Goal: Entertainment & Leisure: Consume media (video, audio)

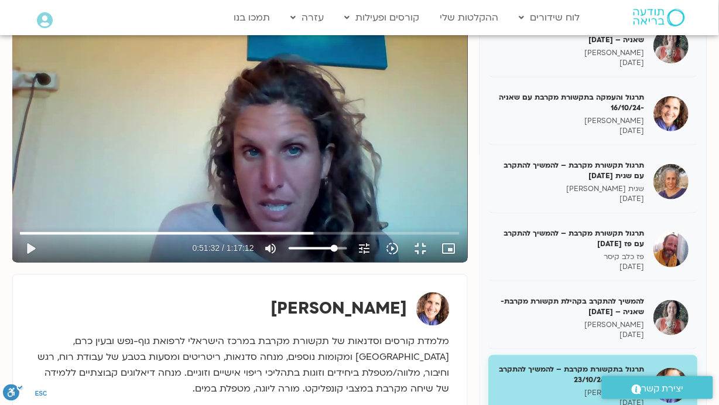
scroll to position [156, 0]
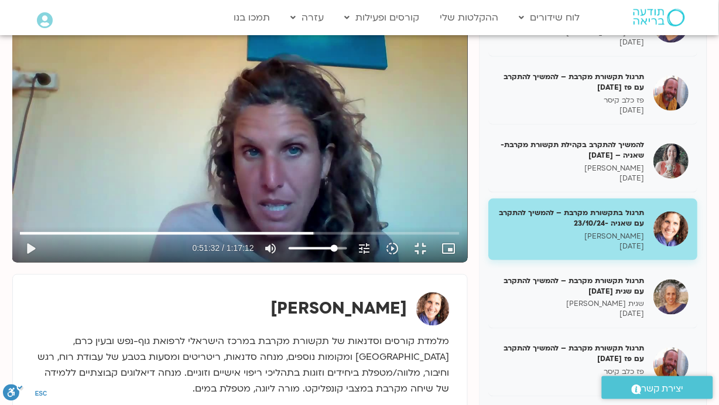
click at [468, 262] on div "Skip Ad 1:14:55 play_arrow 0:51:32 / 1:17:12 volume_up Mute tune Resolution Aut…" at bounding box center [240, 134] width 456 height 257
type input "3191.988822"
type input "86.1477272727273"
type input "3192.01021"
type input "86.5056818181818"
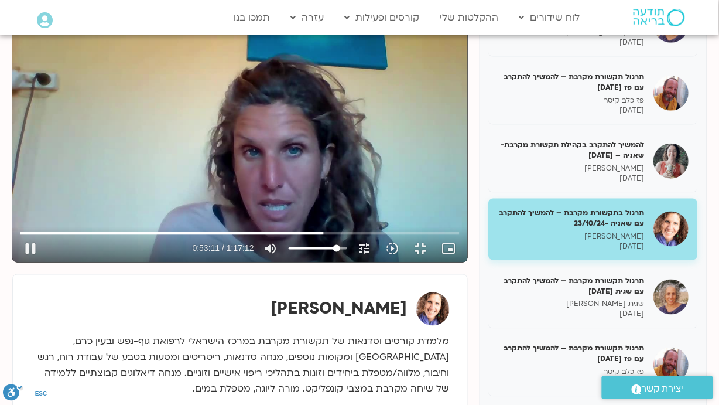
type input "3192.026431"
type input "87.2386363636364"
type input "3192.044931"
type input "87.9659090909091"
type input "3192.06232"
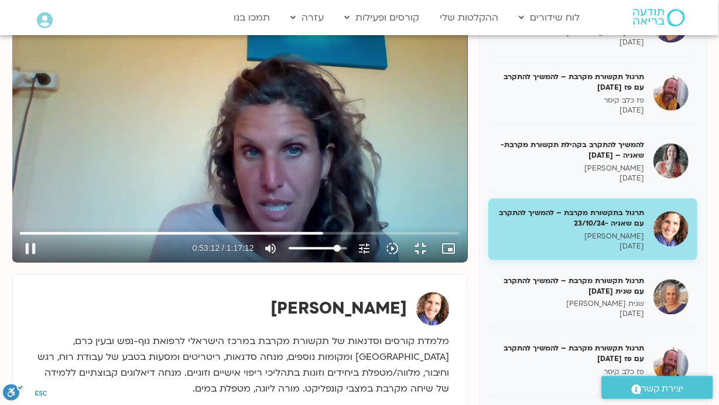
type input "88.3295454545455"
type input "3192.078747"
type input "89.0568181818182"
type input "3192.132507"
type input "93.0568181818182"
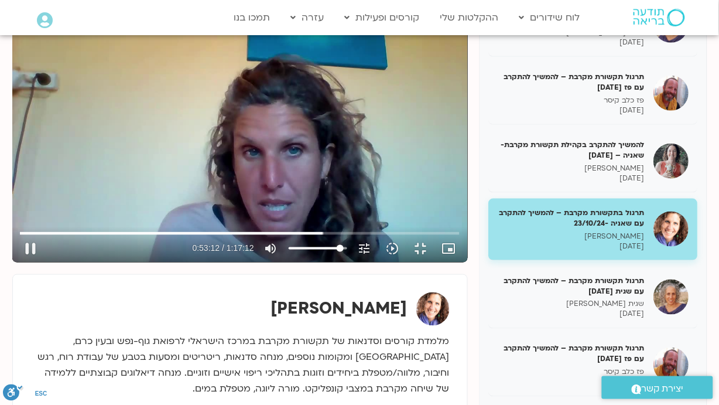
type input "3192.182053"
type input "98.5056818181818"
type input "3192.194534"
type input "100"
type input "3192.47683"
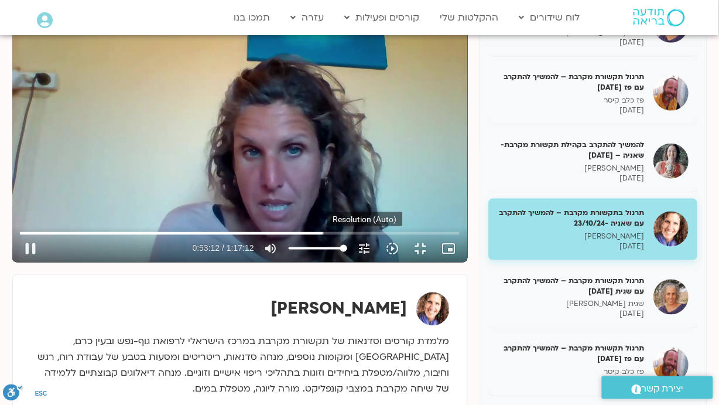
drag, startPoint x: 586, startPoint y: 393, endPoint x: 639, endPoint y: 360, distance: 61.8
type input "100"
click at [347, 252] on input "Volume" at bounding box center [318, 248] width 59 height 7
drag, startPoint x: 719, startPoint y: 313, endPoint x: 718, endPoint y: 328, distance: 14.7
click at [468, 262] on div "Skip Ad 1:14:55 pause 0:59:12 / 1:17:12 volume_up Mute tune Resolution Auto 720…" at bounding box center [240, 134] width 456 height 257
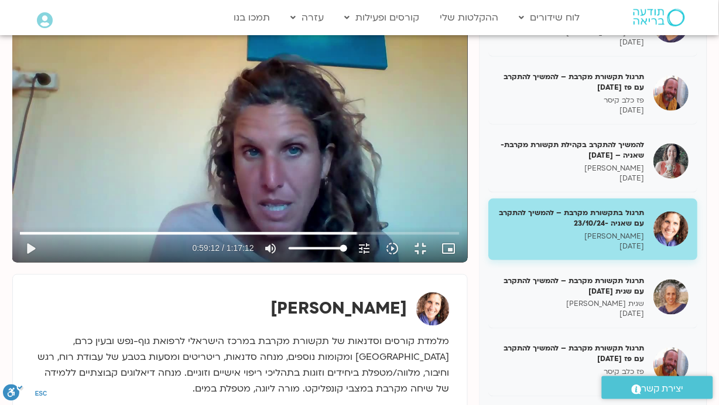
drag, startPoint x: 0, startPoint y: 404, endPoint x: 544, endPoint y: 132, distance: 608.3
click at [468, 132] on div "Skip Ad 1:14:55 play_arrow 0:59:12 / 1:17:12 volume_up Mute tune Resolution Aut…" at bounding box center [240, 134] width 456 height 257
click at [435, 262] on button "fullscreen_exit" at bounding box center [421, 248] width 28 height 28
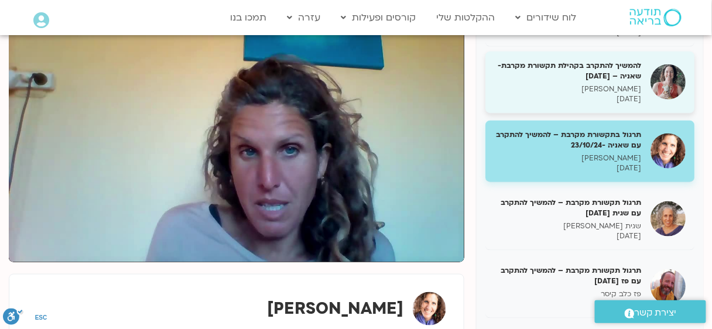
scroll to position [313, 0]
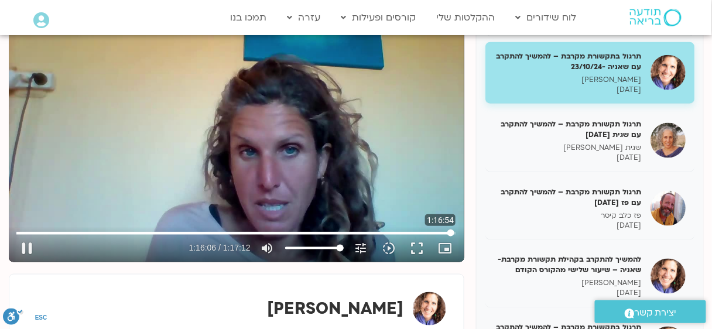
click at [450, 232] on input "Seek" at bounding box center [235, 233] width 439 height 7
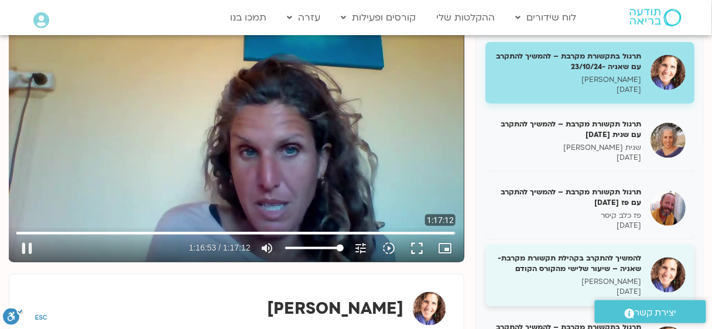
type input "4614.191234"
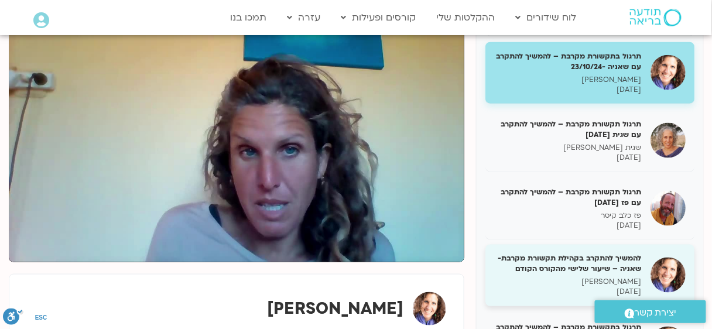
click at [548, 264] on h5 "להמשיך להתקרב בקהילת תקשורת מקרבת- שאניה – שיעור שלישי מהקורס הקודם" at bounding box center [568, 264] width 148 height 21
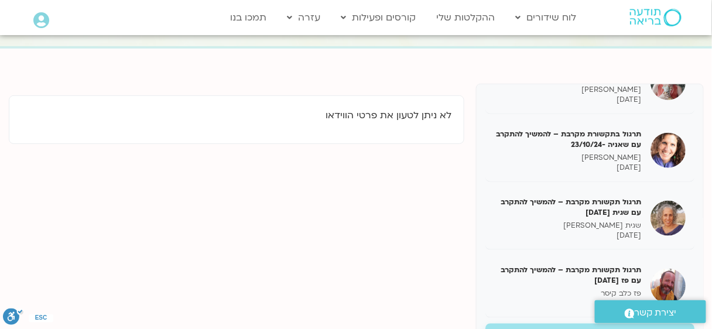
scroll to position [182, 0]
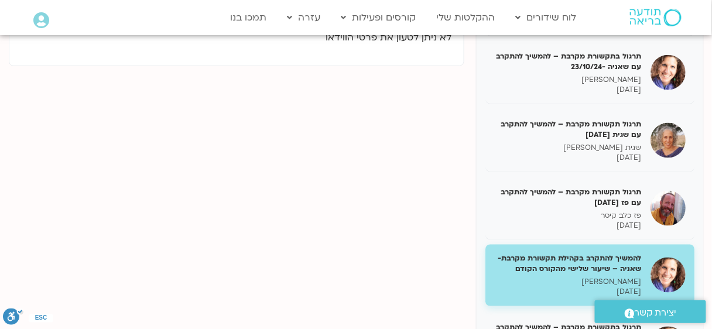
click at [612, 260] on h5 "להמשיך להתקרב בקהילת תקשורת מקרבת- שאניה – שיעור שלישי מהקורס הקודם" at bounding box center [568, 264] width 148 height 21
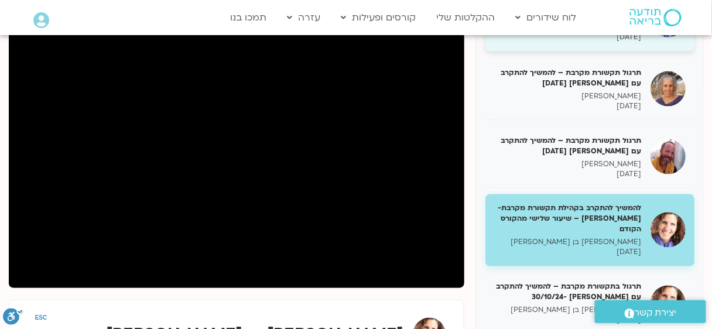
scroll to position [469, 0]
